Goal: Task Accomplishment & Management: Use online tool/utility

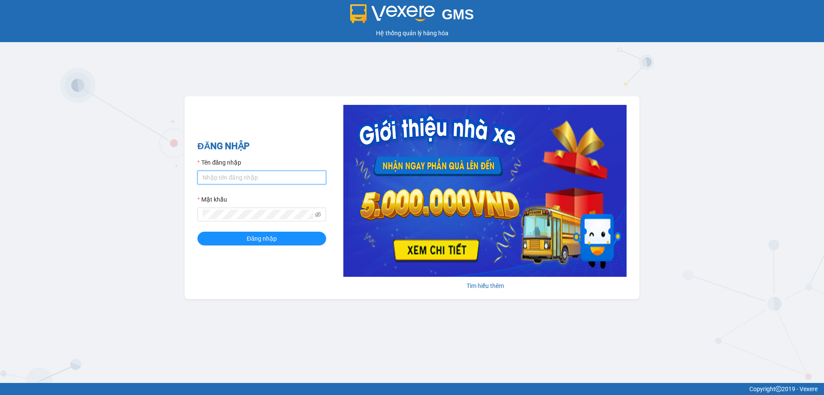
click at [264, 180] on input "Tên đăng nhập" at bounding box center [261, 177] width 129 height 14
type input "vudung.thoidai"
click at [233, 242] on button "Đăng nhập" at bounding box center [261, 238] width 129 height 14
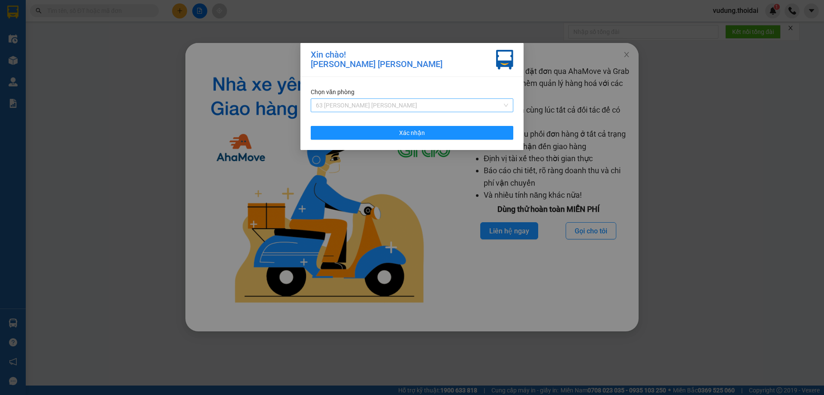
click at [372, 107] on span "63 [PERSON_NAME] [PERSON_NAME]" at bounding box center [412, 105] width 192 height 13
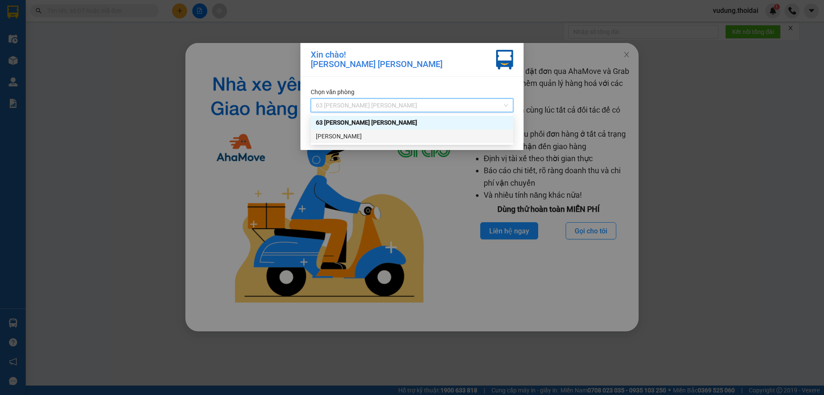
click at [358, 137] on div "[PERSON_NAME]" at bounding box center [412, 135] width 192 height 9
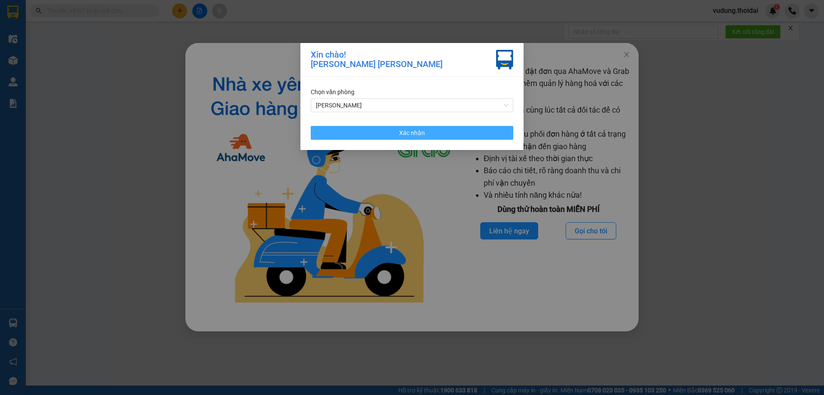
click at [384, 134] on button "Xác nhận" at bounding box center [412, 133] width 203 height 14
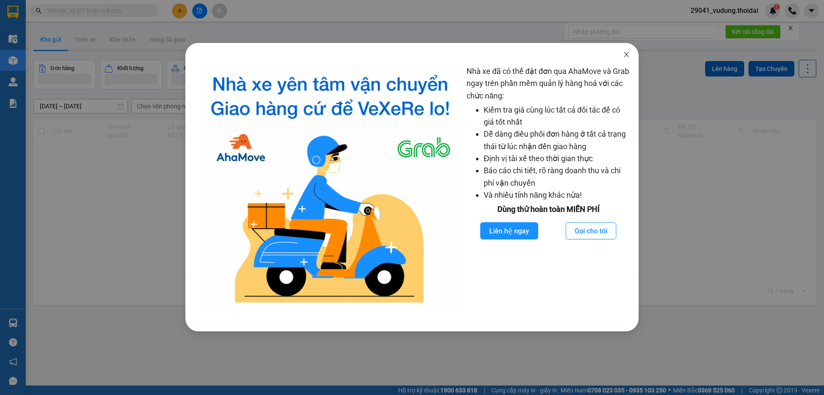
click at [628, 60] on span "Close" at bounding box center [627, 55] width 24 height 24
